Goal: Navigation & Orientation: Find specific page/section

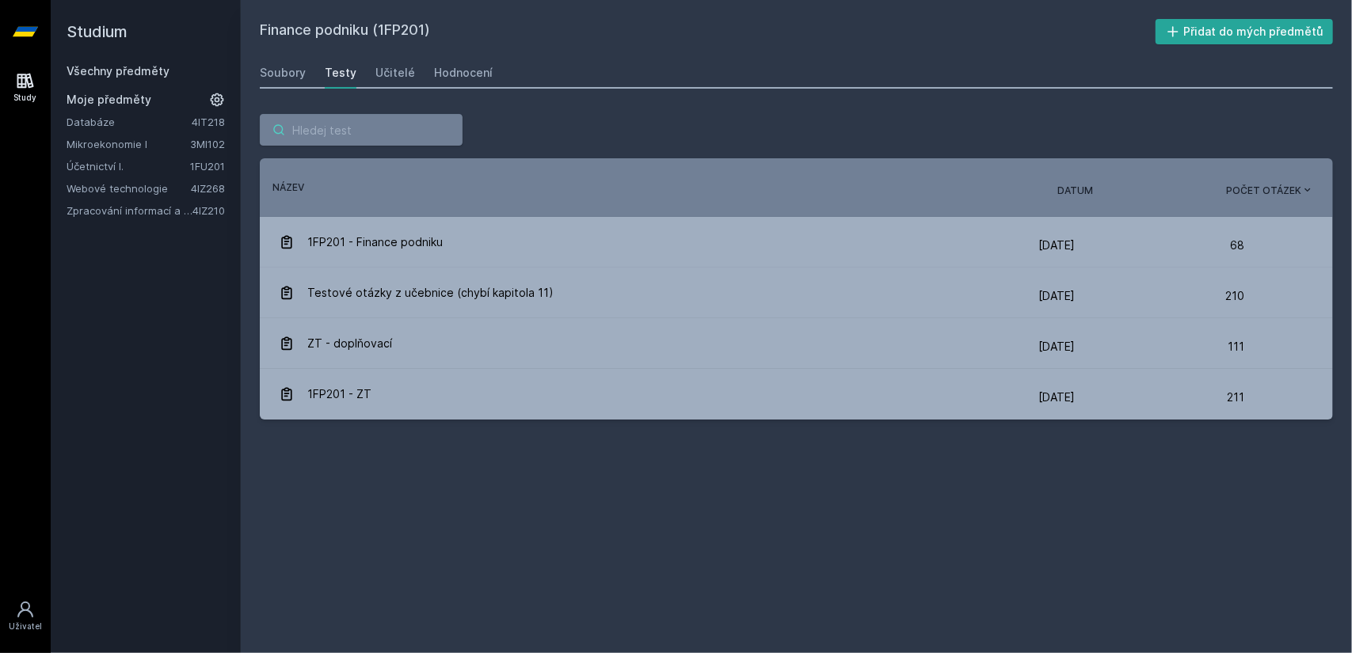
click at [354, 126] on input "search" at bounding box center [361, 130] width 203 height 32
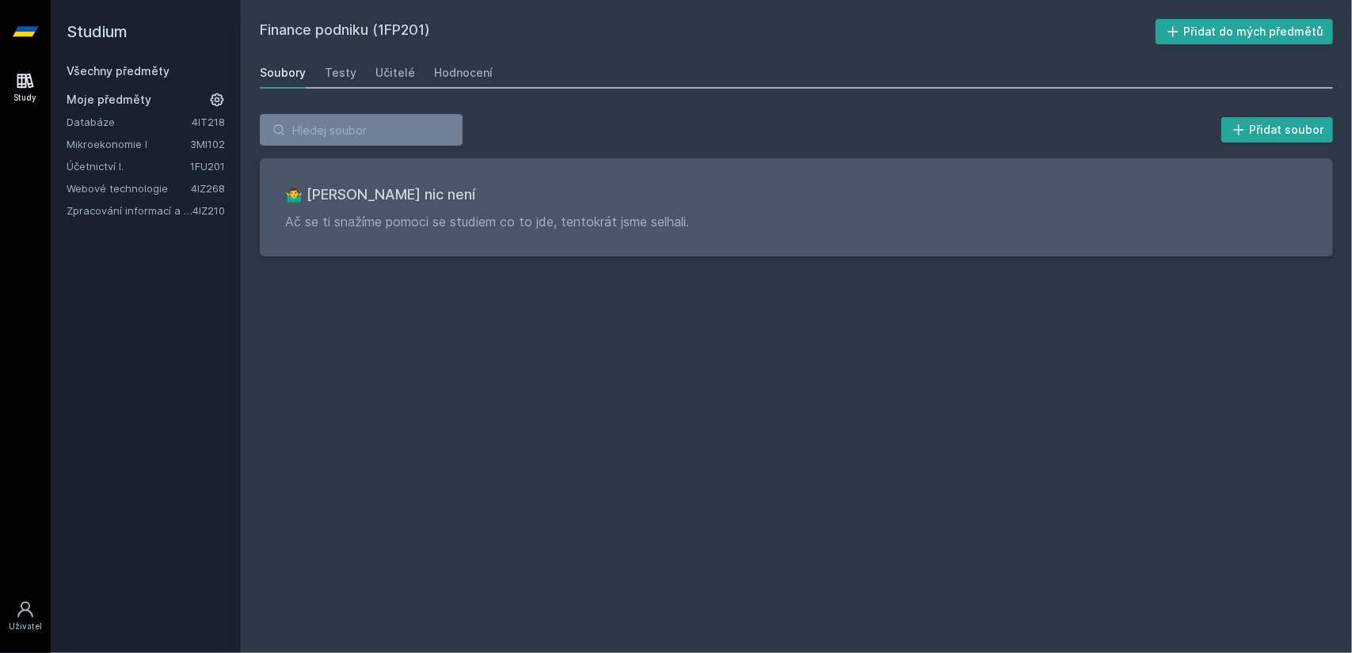
click at [135, 71] on link "Všechny předměty" at bounding box center [118, 70] width 103 height 13
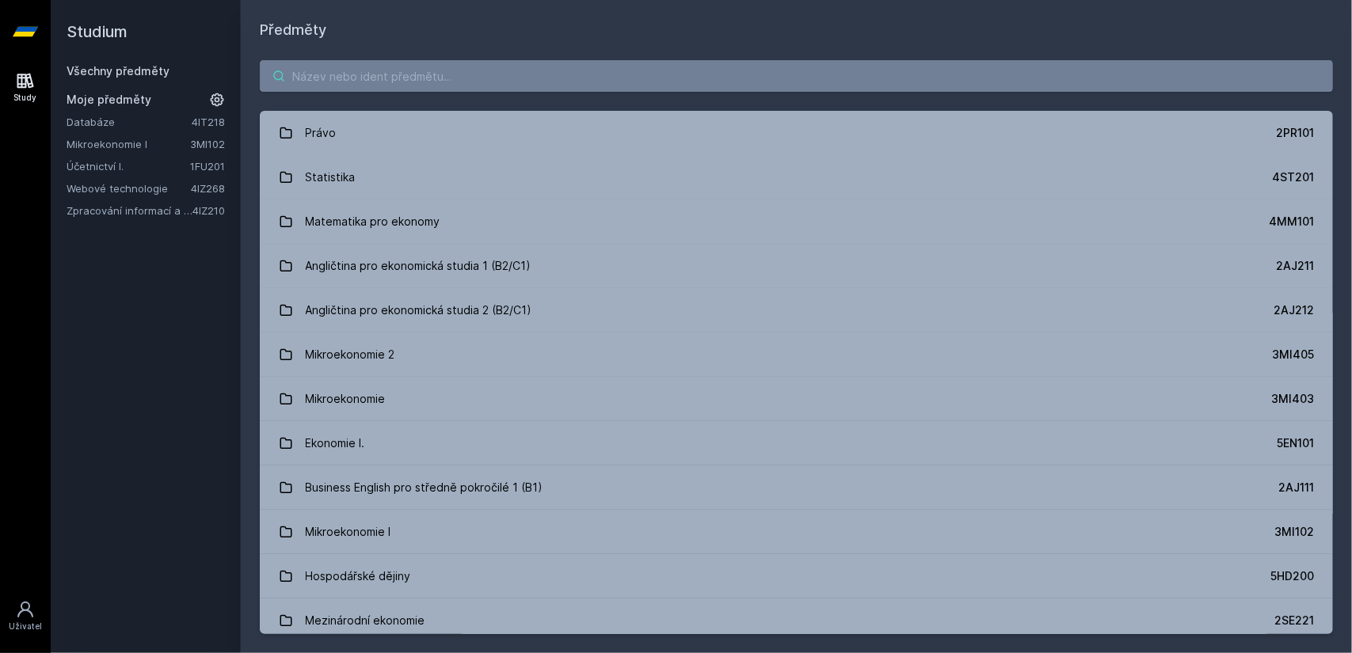
click at [322, 74] on input "search" at bounding box center [796, 76] width 1073 height 32
click at [152, 181] on link "Webové technologie" at bounding box center [129, 189] width 124 height 16
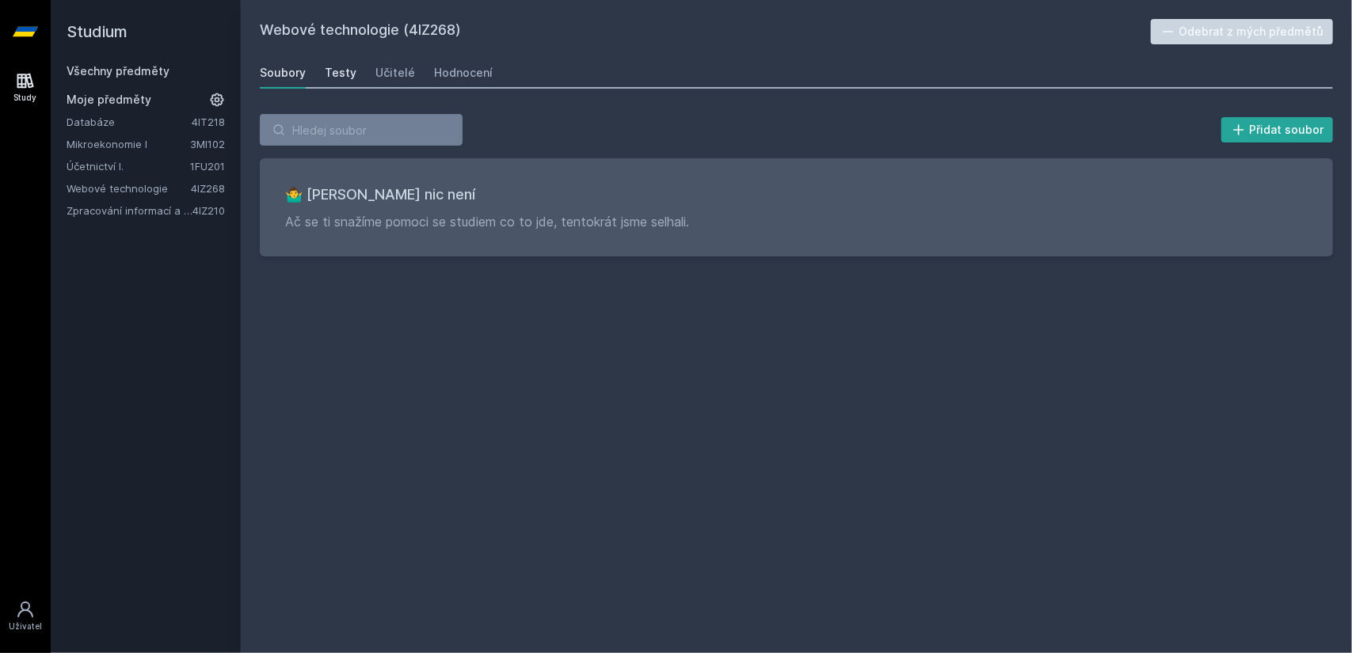
click at [339, 72] on div "Testy" at bounding box center [341, 73] width 32 height 16
click at [415, 67] on div "Soubory Testy Učitelé Hodnocení" at bounding box center [796, 73] width 1073 height 32
click at [388, 67] on div "Učitelé" at bounding box center [395, 73] width 40 height 16
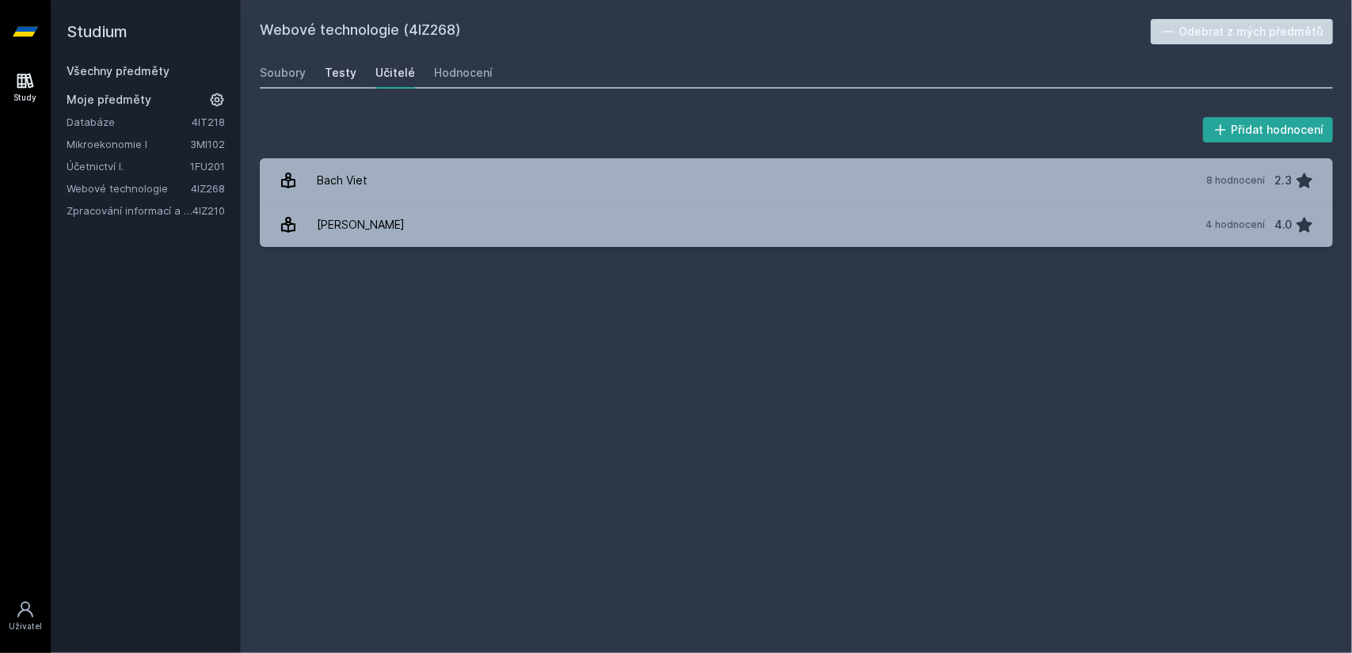
click at [331, 75] on div "Testy" at bounding box center [341, 73] width 32 height 16
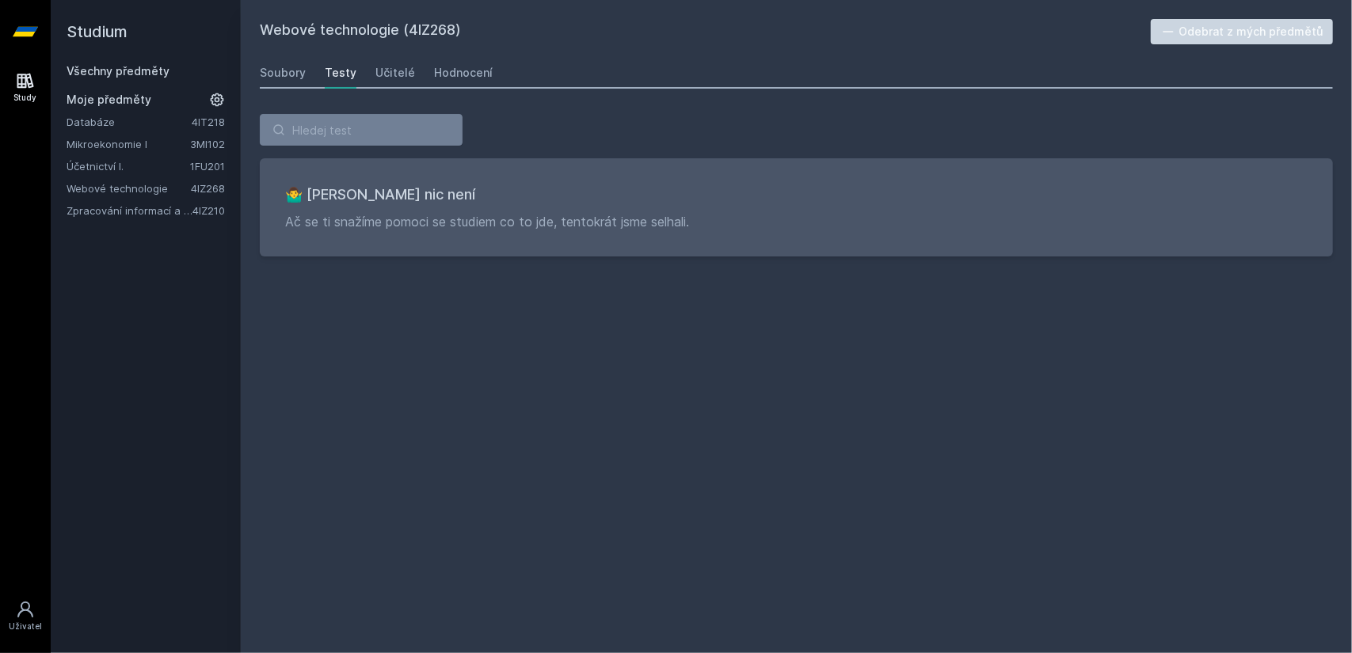
click at [419, 78] on div "Soubory Testy Učitelé Hodnocení" at bounding box center [796, 73] width 1073 height 32
